Goal: Task Accomplishment & Management: Manage account settings

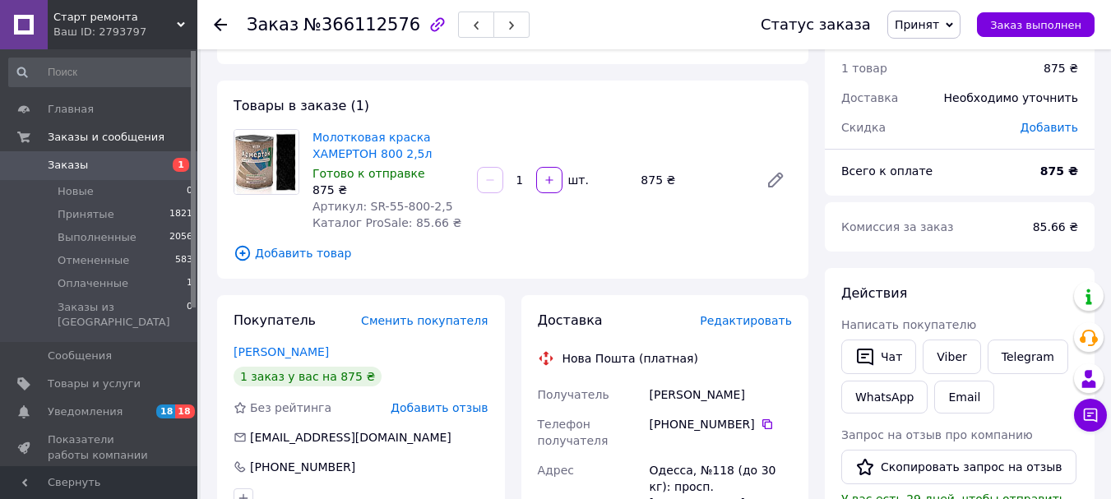
scroll to position [82, 0]
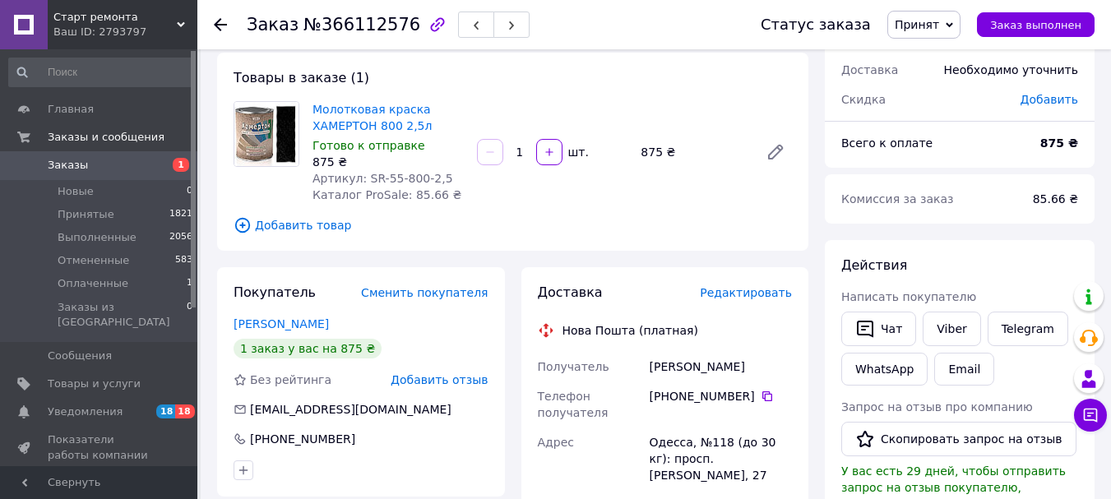
drag, startPoint x: 644, startPoint y: 368, endPoint x: 752, endPoint y: 370, distance: 107.8
copy div "Получатель [PERSON_NAME]"
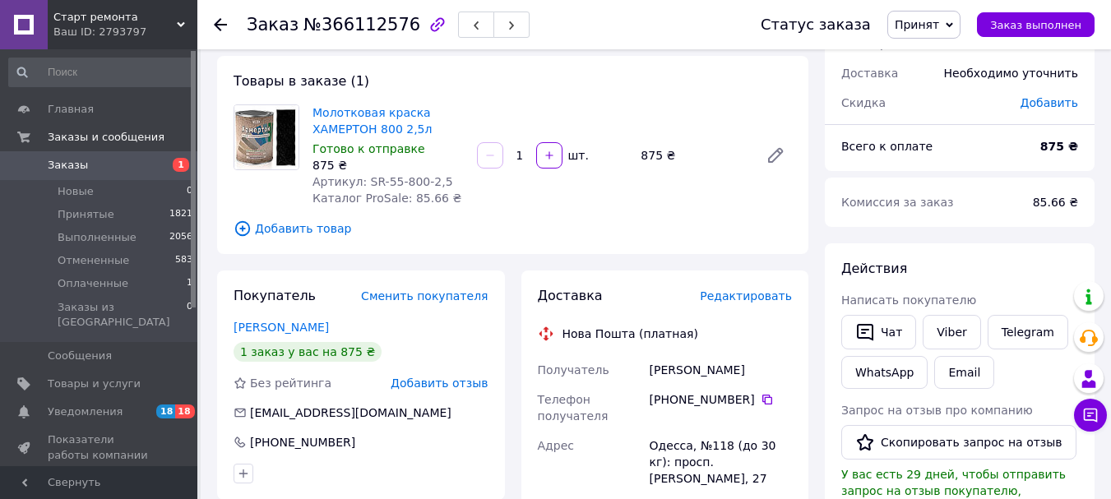
scroll to position [53, 0]
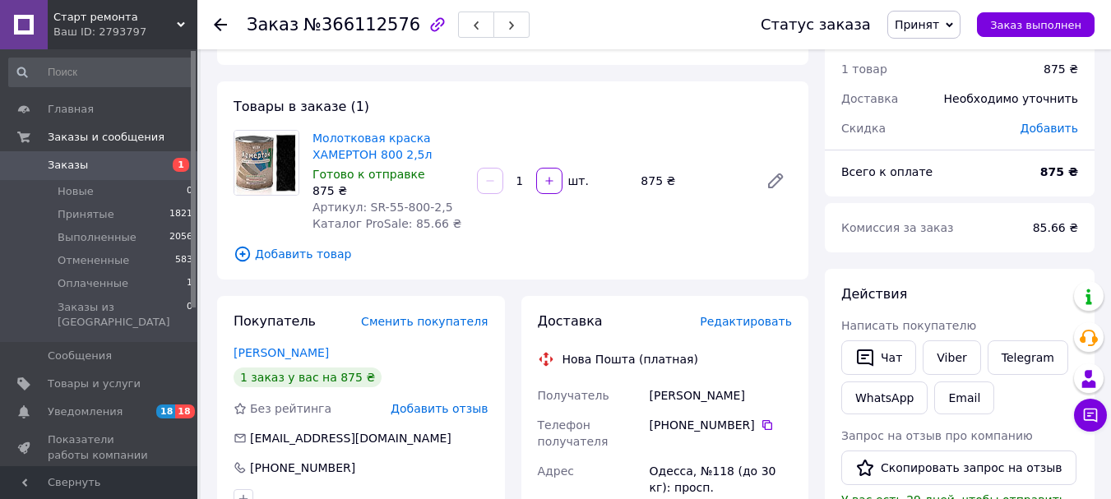
copy div "Получатель [PERSON_NAME]"
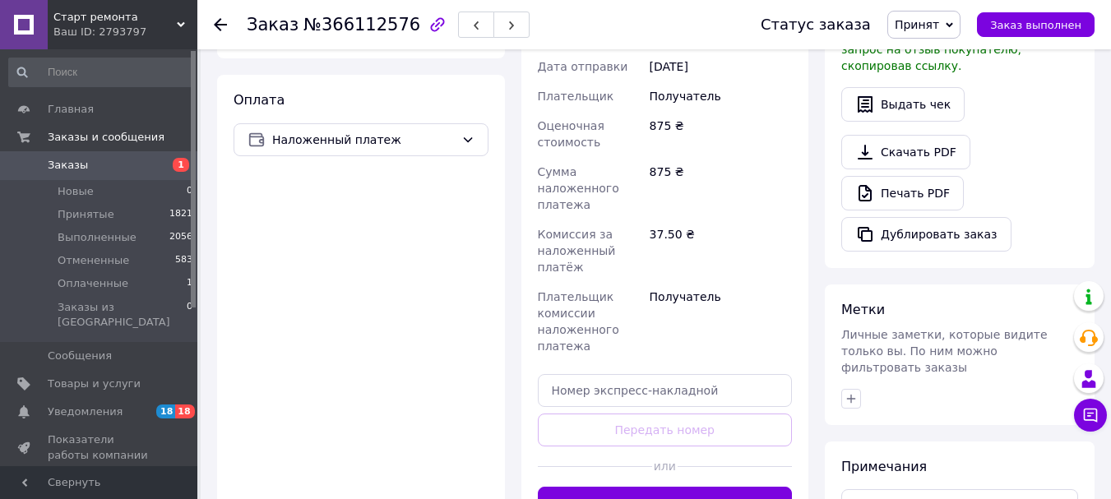
scroll to position [547, 0]
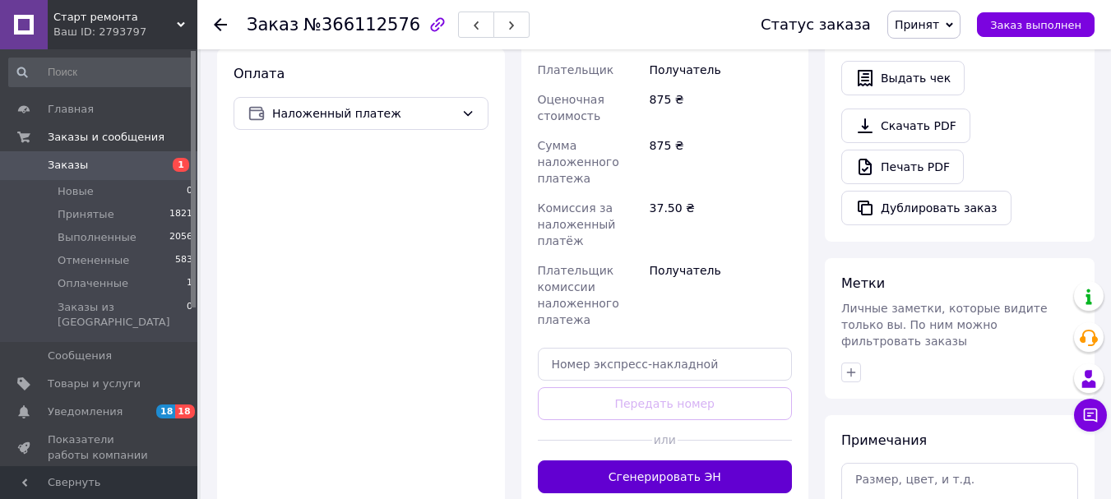
click at [625, 461] on button "Сгенерировать ЭН" at bounding box center [665, 477] width 255 height 33
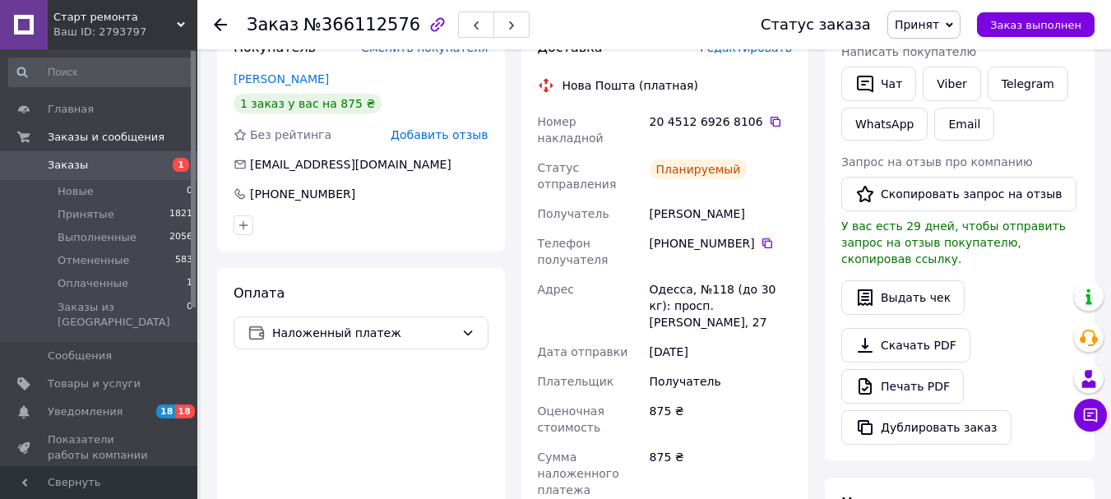
scroll to position [300, 0]
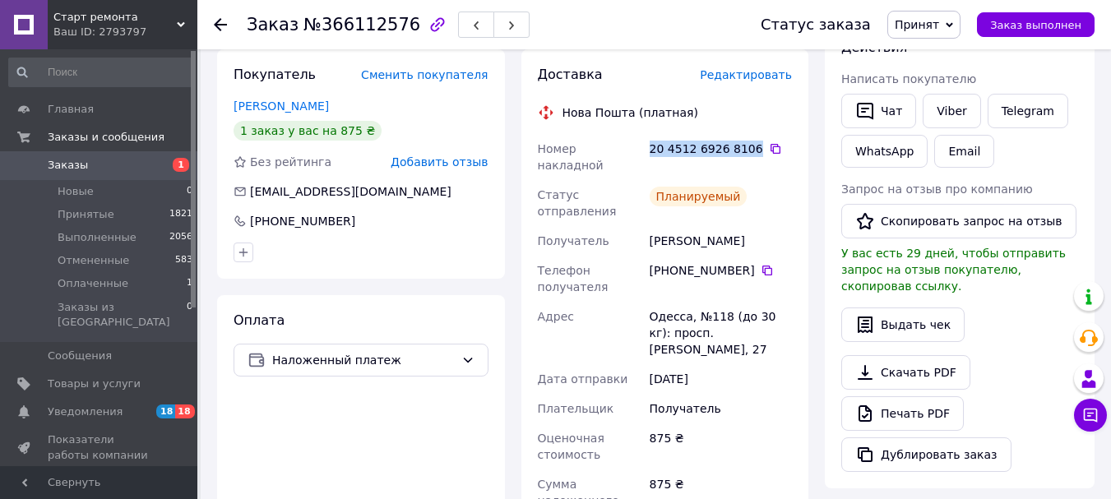
drag, startPoint x: 651, startPoint y: 149, endPoint x: 744, endPoint y: 151, distance: 93.8
click at [744, 151] on div "20 4512 6926 8106" at bounding box center [721, 149] width 142 height 16
copy div "20 4512 6926 8106"
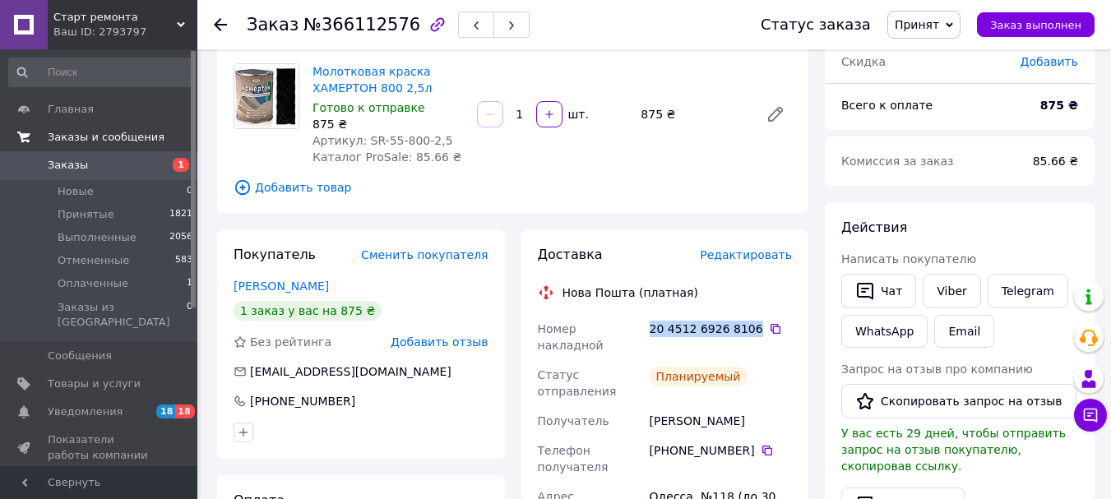
scroll to position [0, 0]
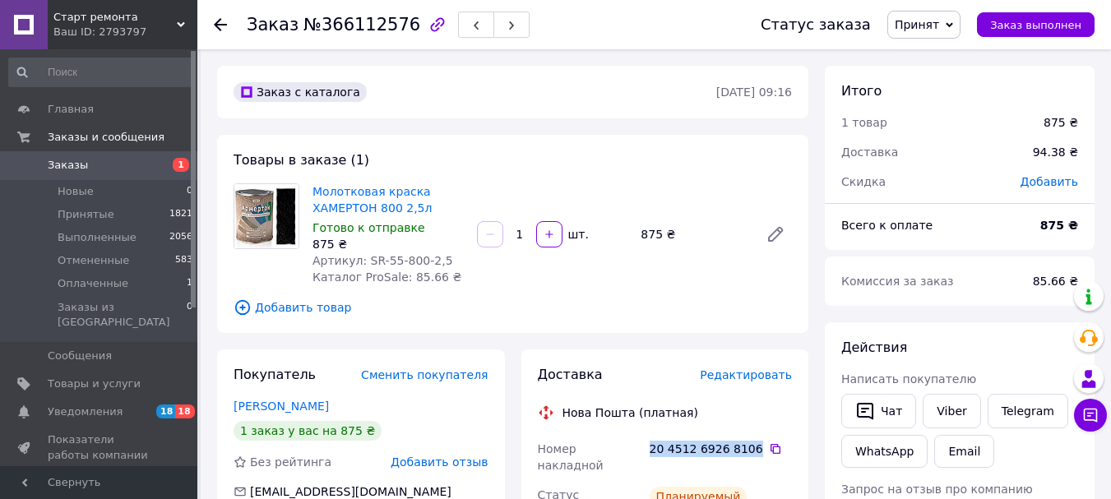
click at [84, 163] on span "Заказы" at bounding box center [100, 165] width 104 height 15
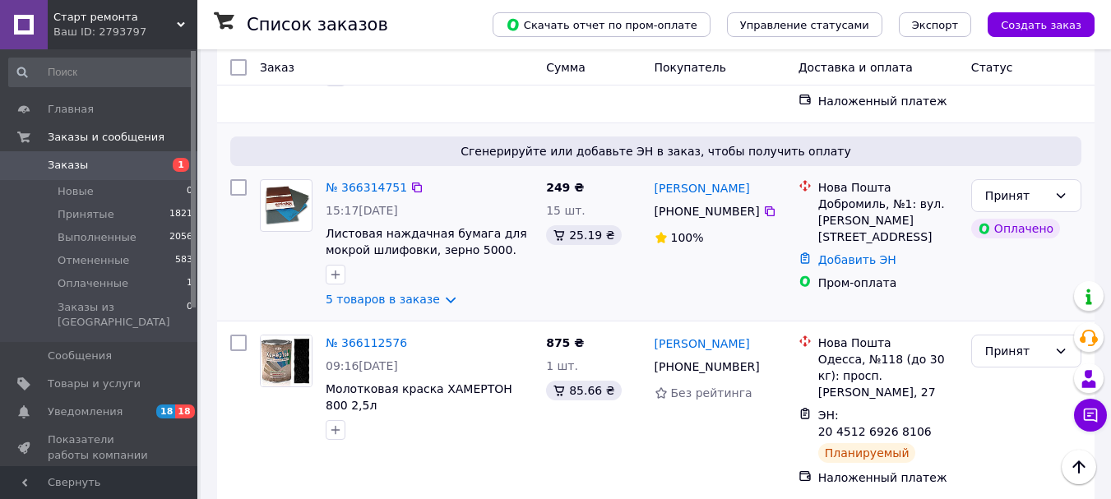
scroll to position [165, 0]
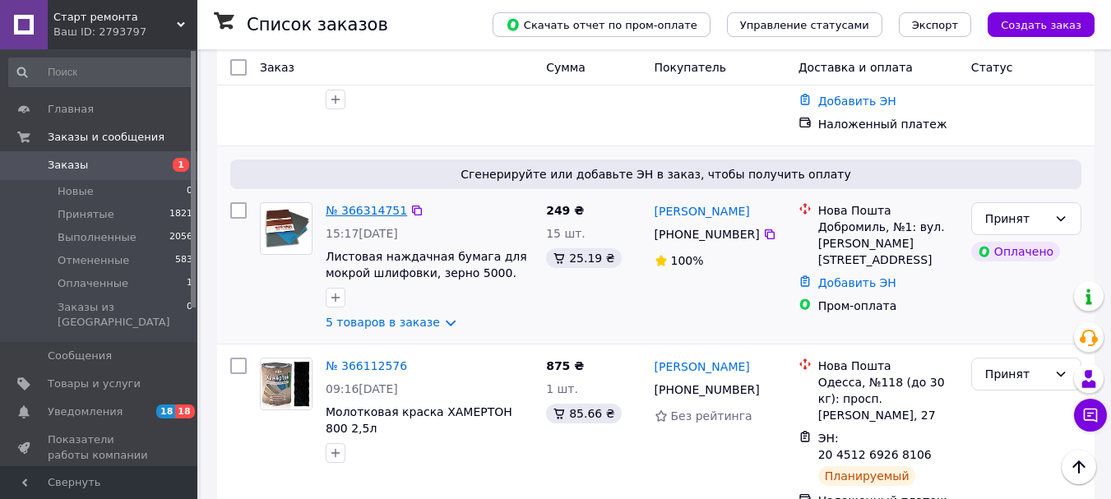
click at [367, 207] on link "№ 366314751" at bounding box center [366, 210] width 81 height 13
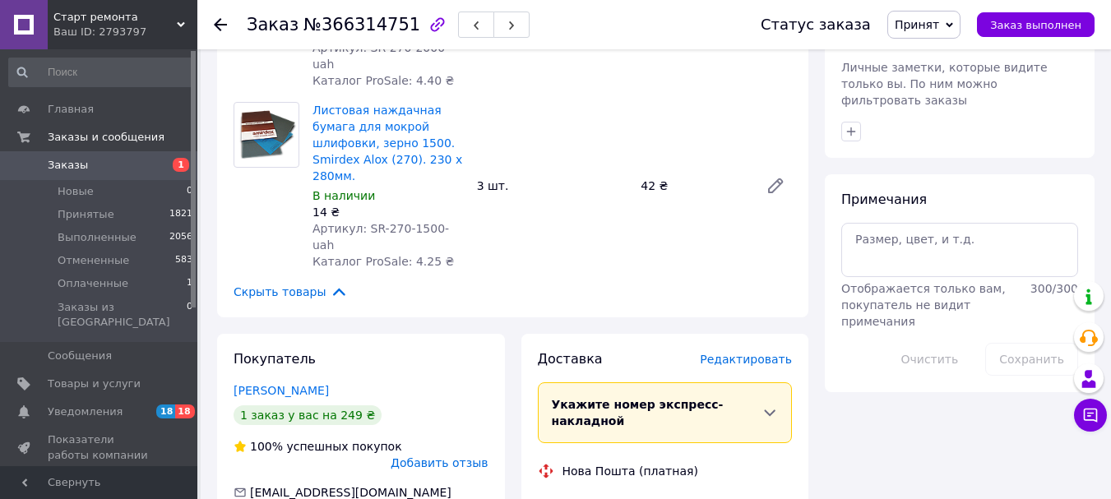
scroll to position [1398, 0]
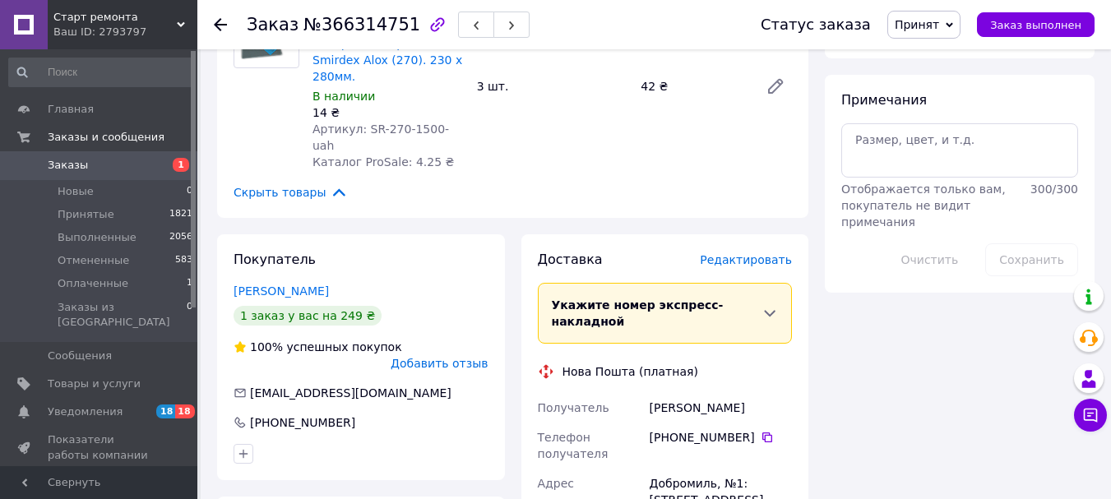
drag, startPoint x: 642, startPoint y: 210, endPoint x: 787, endPoint y: 214, distance: 144.8
copy div "Получатель [PERSON_NAME]"
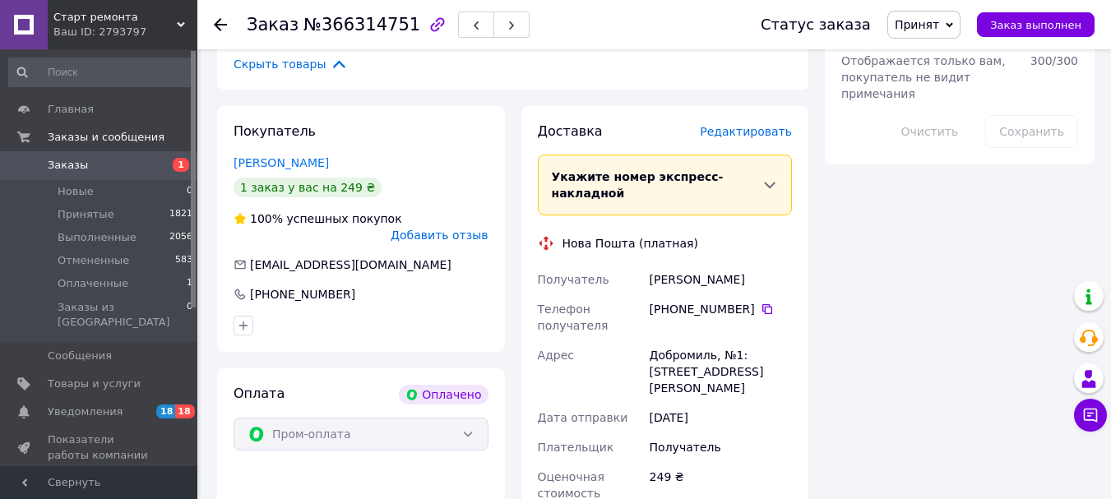
scroll to position [1563, 0]
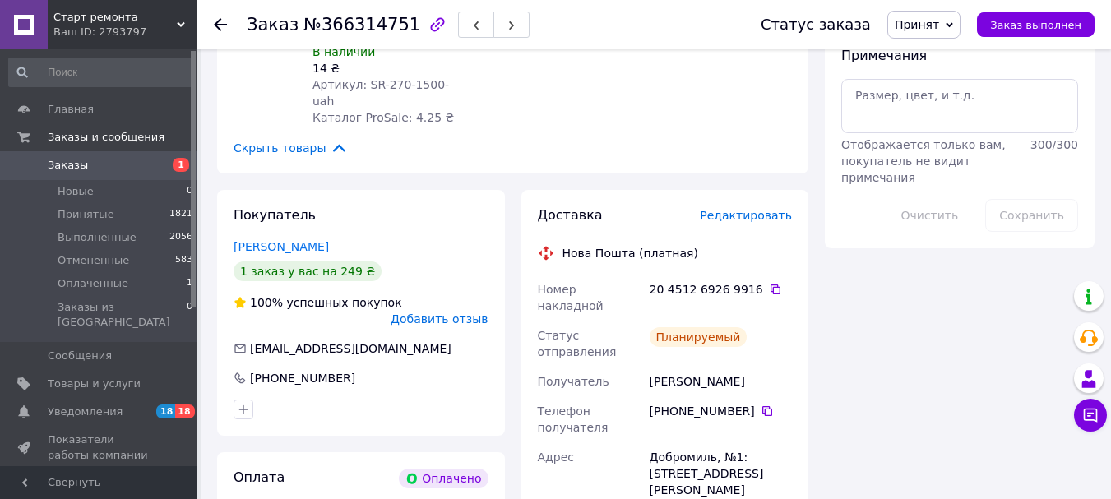
scroll to position [1398, 0]
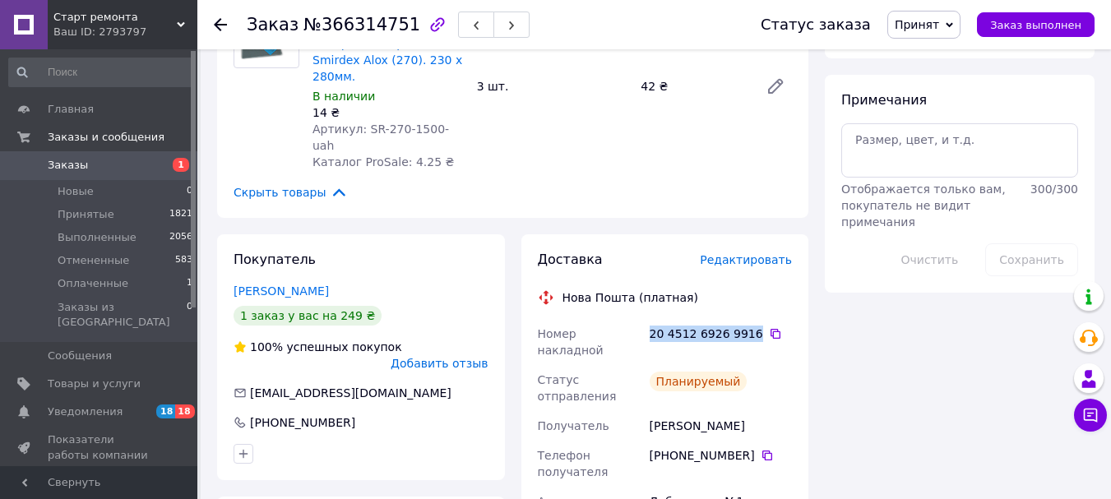
drag, startPoint x: 650, startPoint y: 159, endPoint x: 744, endPoint y: 154, distance: 94.7
click at [744, 326] on div "20 4512 6926 9916" at bounding box center [721, 334] width 142 height 16
copy div "20 4512 6926 9916"
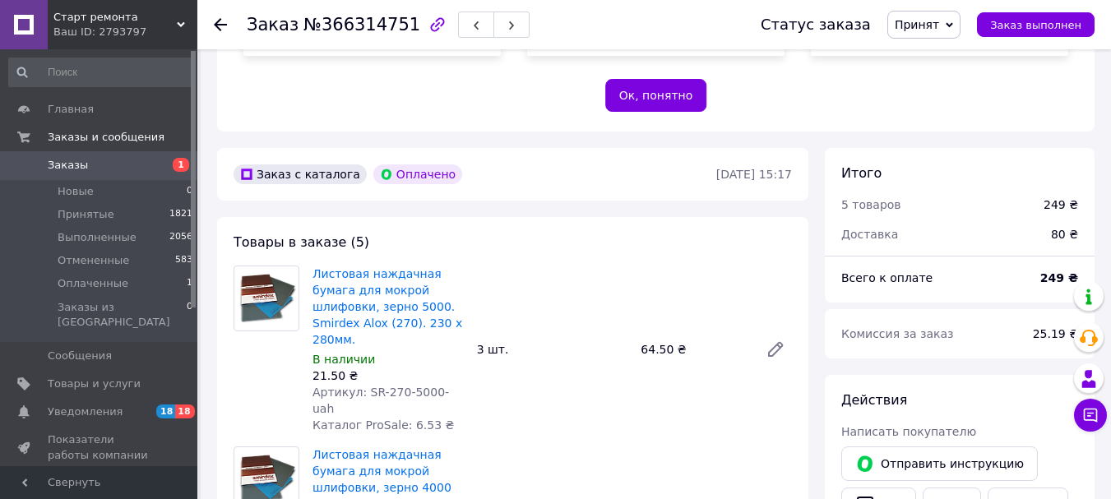
scroll to position [494, 0]
